Goal: Transaction & Acquisition: Purchase product/service

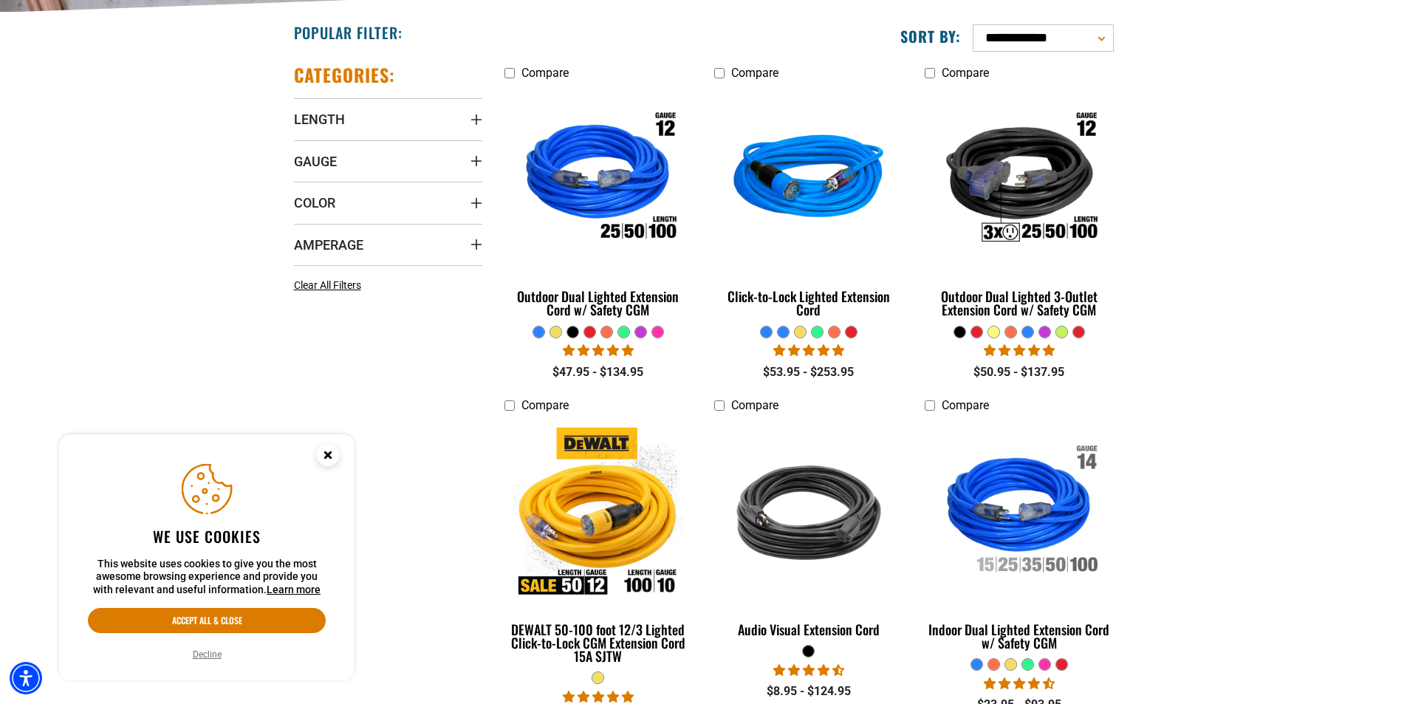
scroll to position [369, 0]
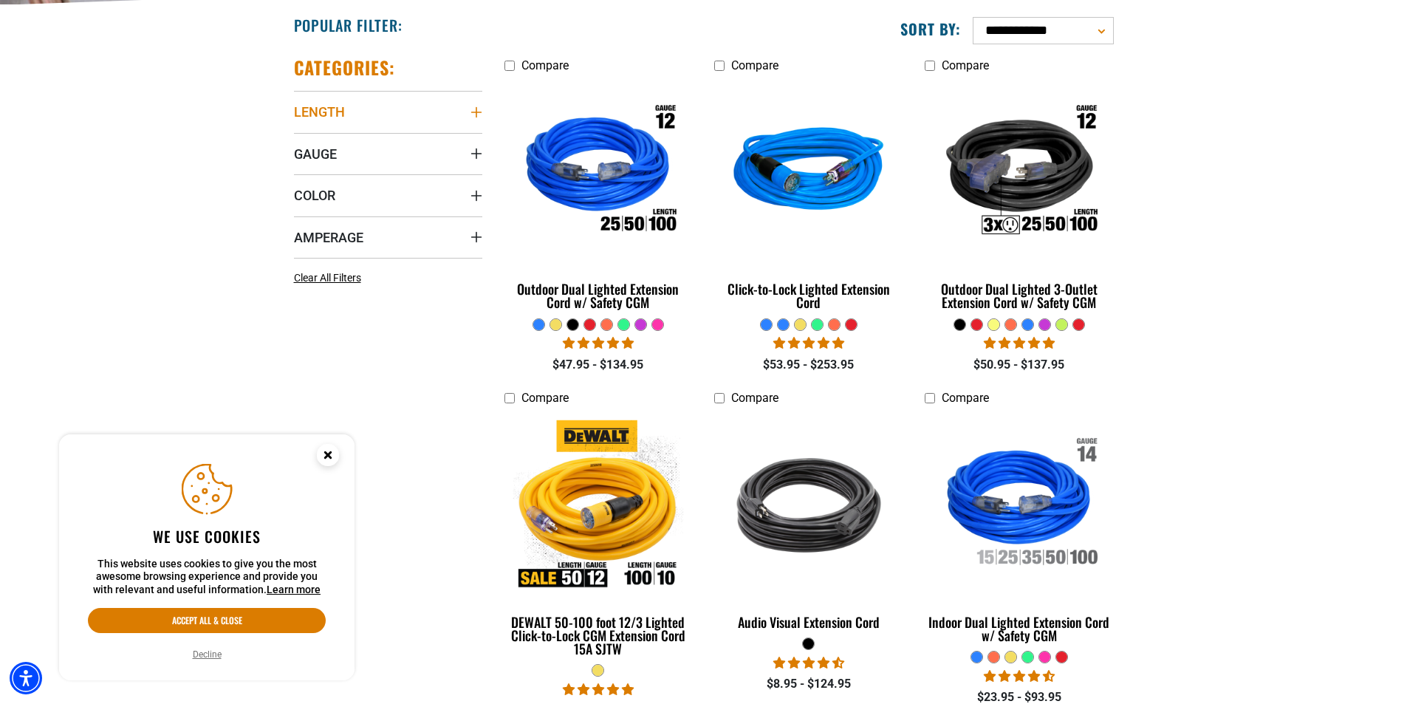
click at [474, 111] on icon "Length" at bounding box center [477, 112] width 12 height 12
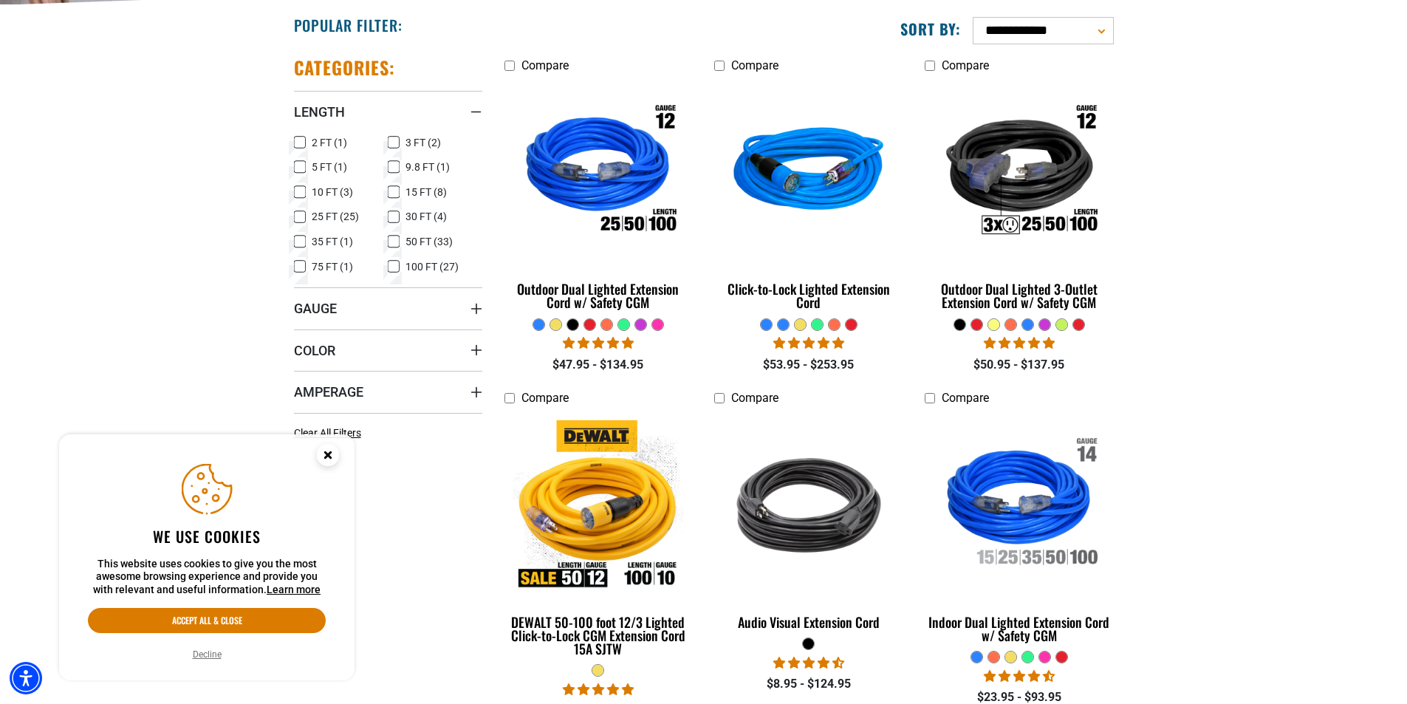
click at [392, 238] on icon at bounding box center [394, 241] width 12 height 19
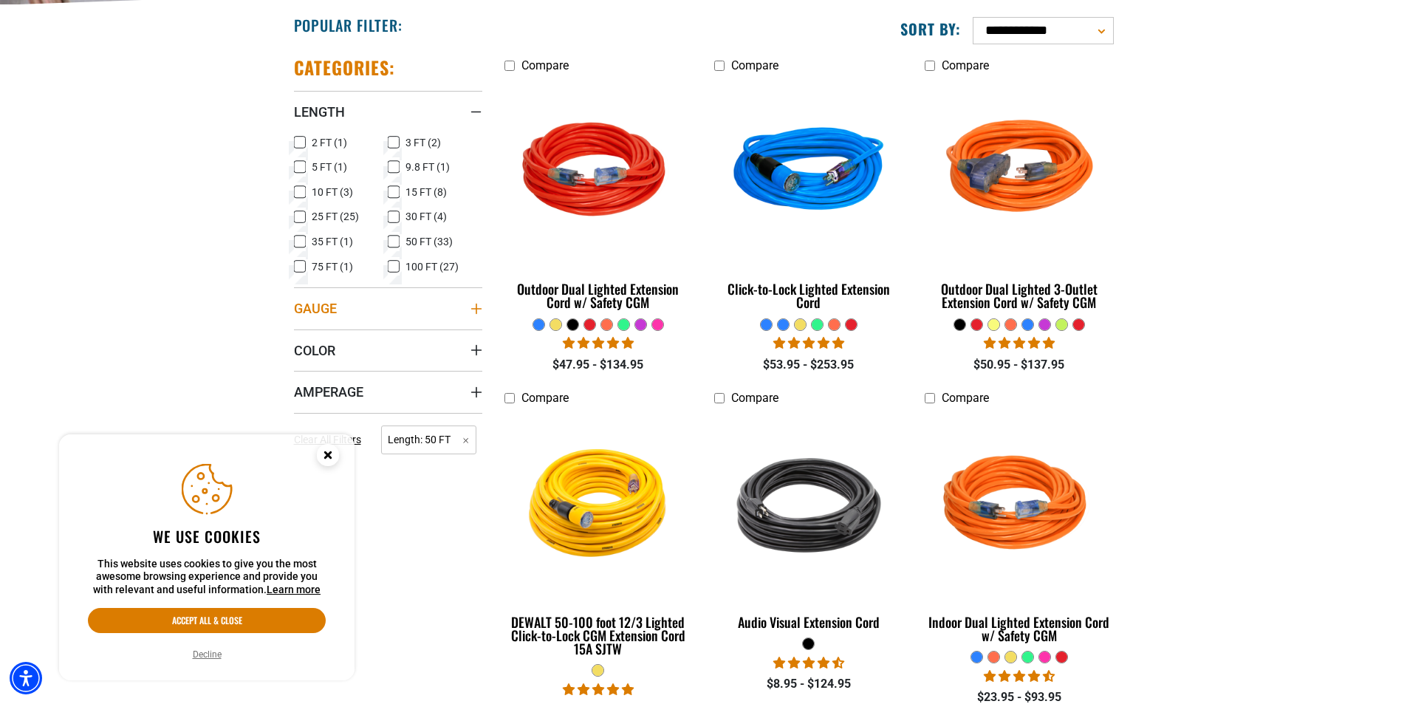
click at [476, 305] on icon "Gauge" at bounding box center [476, 309] width 10 height 10
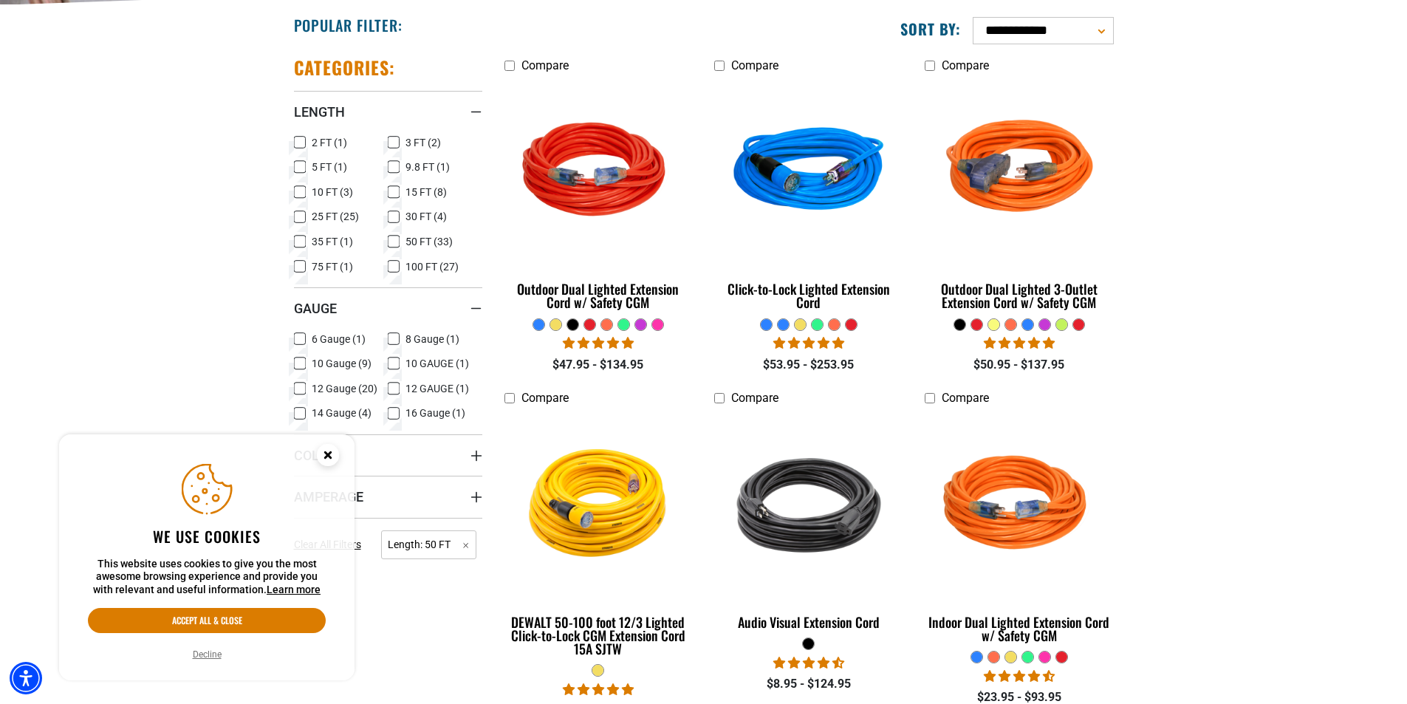
click at [391, 389] on icon at bounding box center [394, 388] width 12 height 19
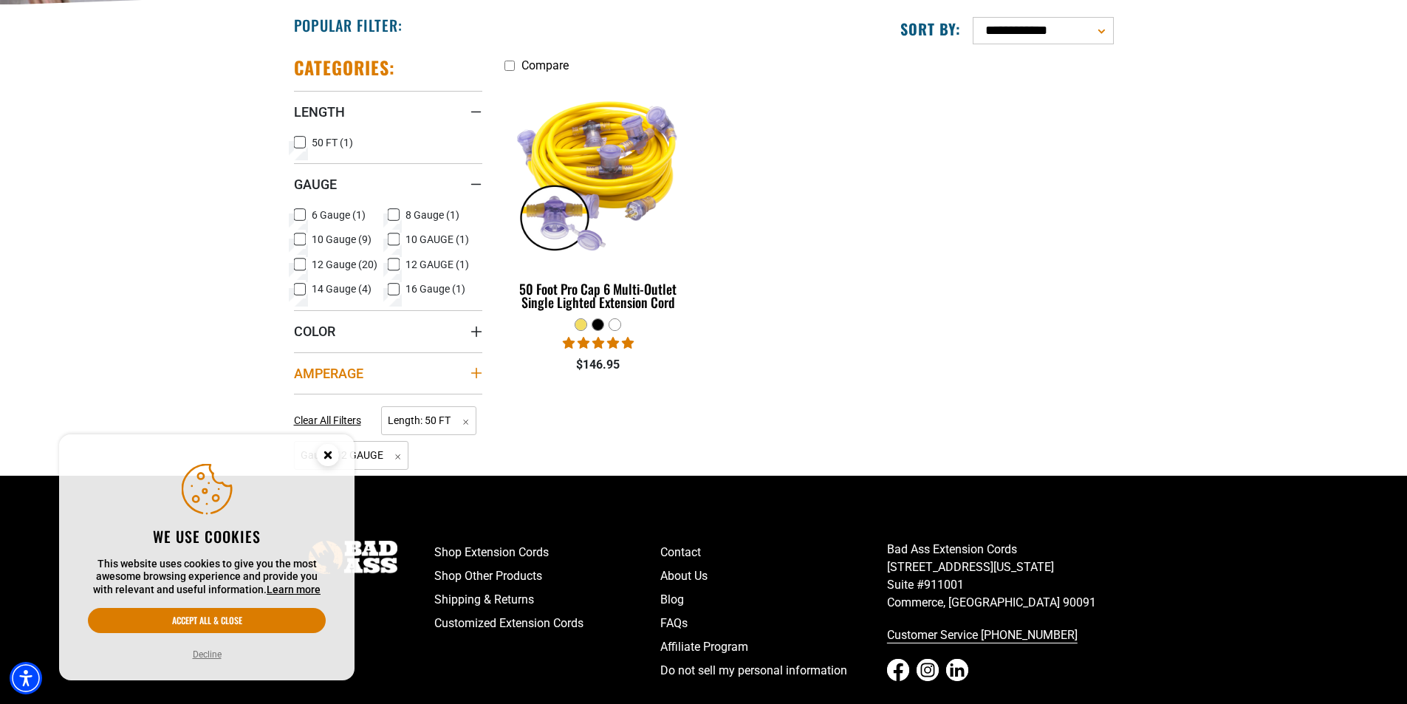
click at [461, 375] on summary "Amperage" at bounding box center [388, 372] width 188 height 41
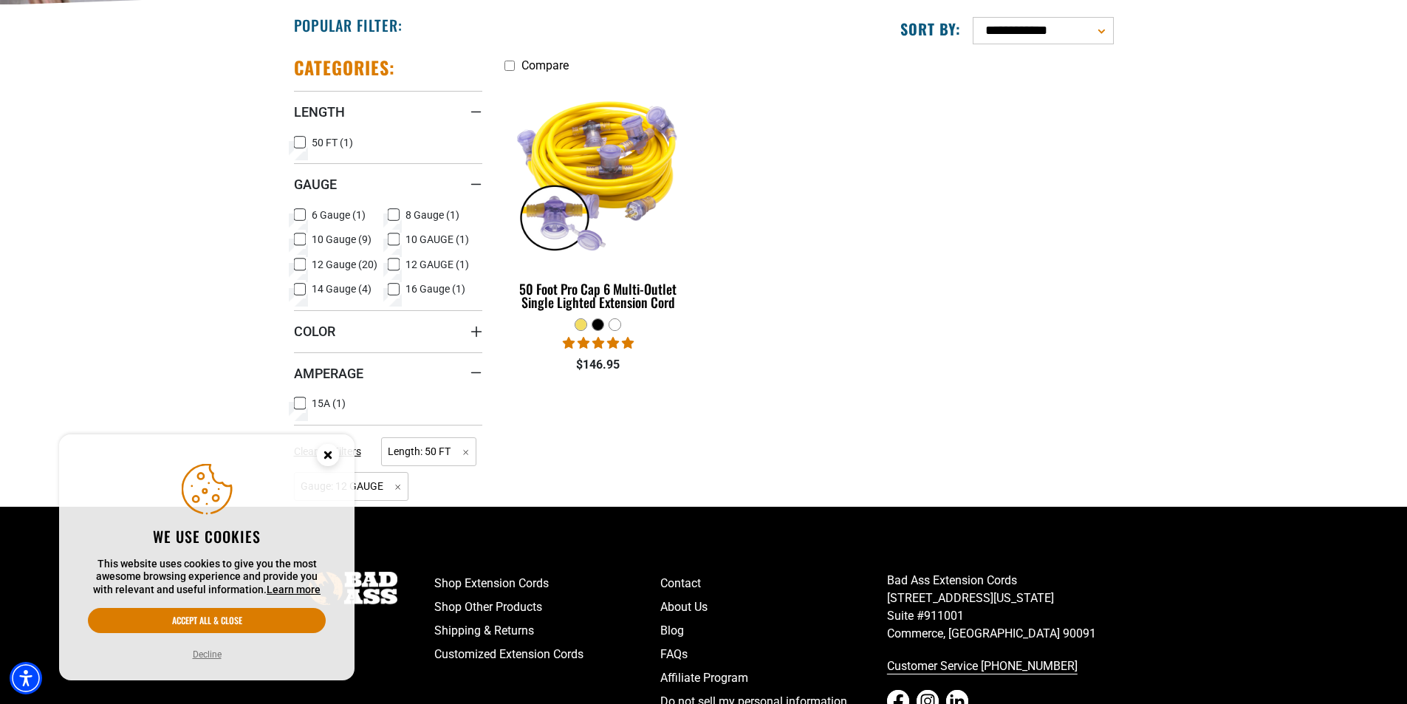
click at [324, 453] on circle "Close this option" at bounding box center [328, 455] width 22 height 22
